Goal: Transaction & Acquisition: Purchase product/service

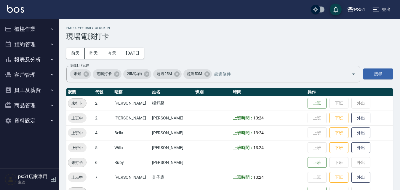
drag, startPoint x: 32, startPoint y: 28, endPoint x: 33, endPoint y: 32, distance: 4.1
click at [32, 28] on button "櫃檯作業" at bounding box center [29, 28] width 54 height 15
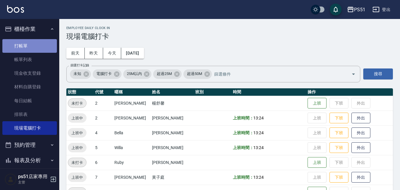
click at [33, 44] on link "打帳單" at bounding box center [29, 46] width 54 height 14
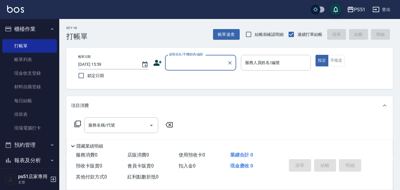
click at [187, 64] on input "顧客姓名/手機號碼/編號" at bounding box center [196, 62] width 57 height 10
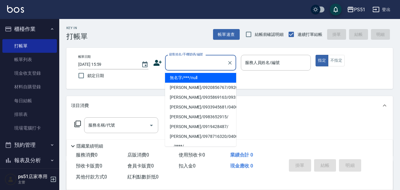
click at [192, 78] on li "無名字/***/null" at bounding box center [200, 78] width 71 height 10
type input "無名字/***/null"
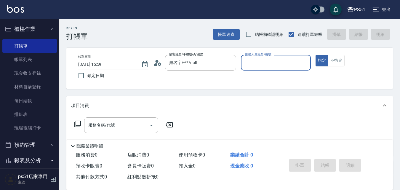
click at [255, 61] on input "服務人員姓名/編號" at bounding box center [275, 62] width 65 height 10
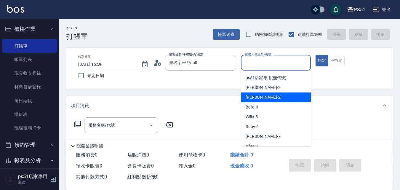
click at [253, 96] on span "[PERSON_NAME] -2" at bounding box center [262, 97] width 35 height 6
type input "[PERSON_NAME]-2"
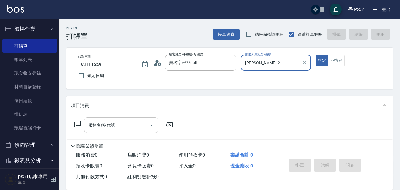
click at [130, 120] on div "服務名稱/代號" at bounding box center [121, 125] width 74 height 16
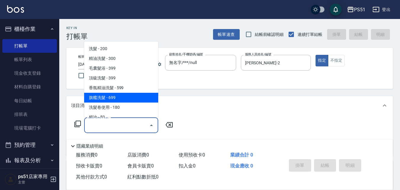
scroll to position [138, 0]
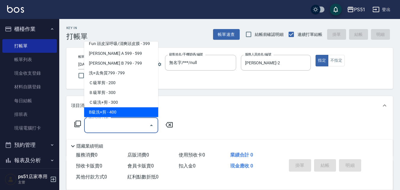
click at [117, 109] on span "B級洗+剪 - 400" at bounding box center [121, 112] width 74 height 10
type input "B級洗+剪(204)"
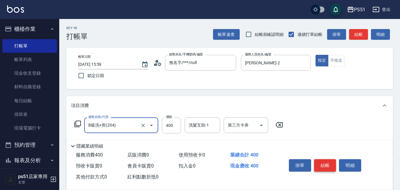
click at [320, 163] on button "結帳" at bounding box center [325, 165] width 22 height 12
